Goal: Task Accomplishment & Management: Complete application form

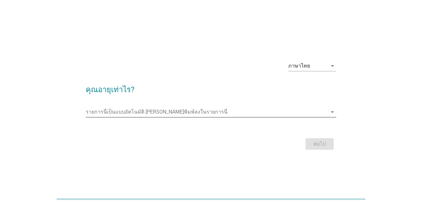
click at [125, 116] on div "รายการนี้เป็นแบบอัตโนมัติ [PERSON_NAME]พิมพ์ลงในรายการนี้ arrow_drop_down" at bounding box center [211, 115] width 250 height 17
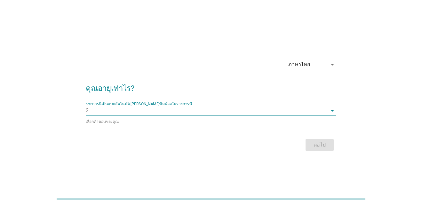
type input "37"
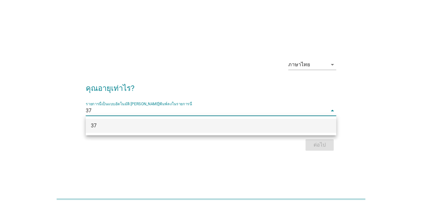
click at [118, 123] on div "37" at bounding box center [201, 126] width 220 height 8
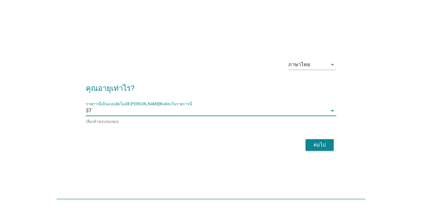
click at [118, 177] on div "ภาษาไทย arrow_drop_down คุณอายุเท่าไร? รายการนี้เป็นแบบอัตโนมัติ [PERSON_NAME]พ…" at bounding box center [211, 103] width 422 height 207
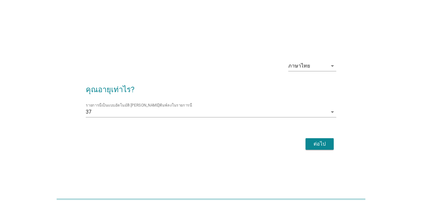
click at [325, 143] on div "ต่อไป" at bounding box center [319, 144] width 18 height 8
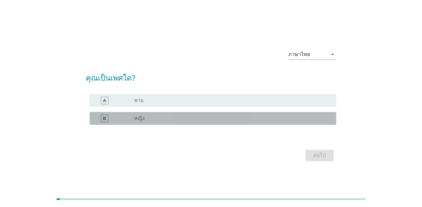
click at [131, 122] on div "B" at bounding box center [114, 118] width 39 height 8
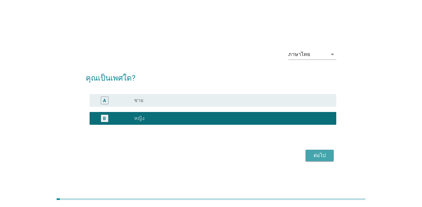
click at [318, 151] on div "ต่อไป" at bounding box center [319, 155] width 18 height 8
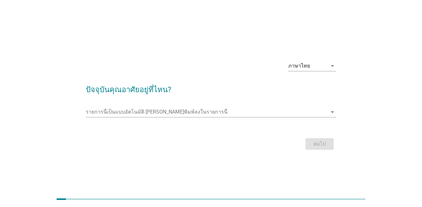
click at [268, 104] on div "รายการนี้เป็นแบบอัตโนมัติ [PERSON_NAME]พิมพ์ลงในรายการนี้ arrow_drop_down" at bounding box center [211, 113] width 250 height 20
click at [177, 113] on input "รายการนี้เป็นแบบอัตโนมัติ คุณสามารถพิมพ์ลงในรายการนี้" at bounding box center [206, 112] width 241 height 10
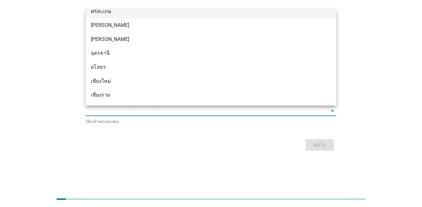
scroll to position [230, 0]
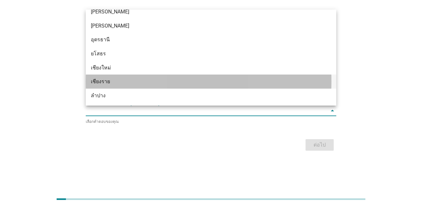
click at [120, 80] on div "เชียงราย" at bounding box center [201, 82] width 220 height 8
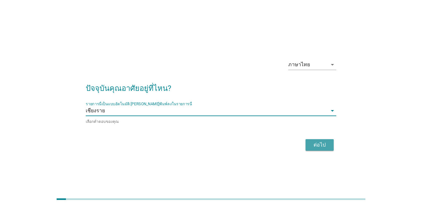
click at [324, 141] on div "ต่อไป" at bounding box center [319, 145] width 18 height 8
